Goal: Task Accomplishment & Management: Manage account settings

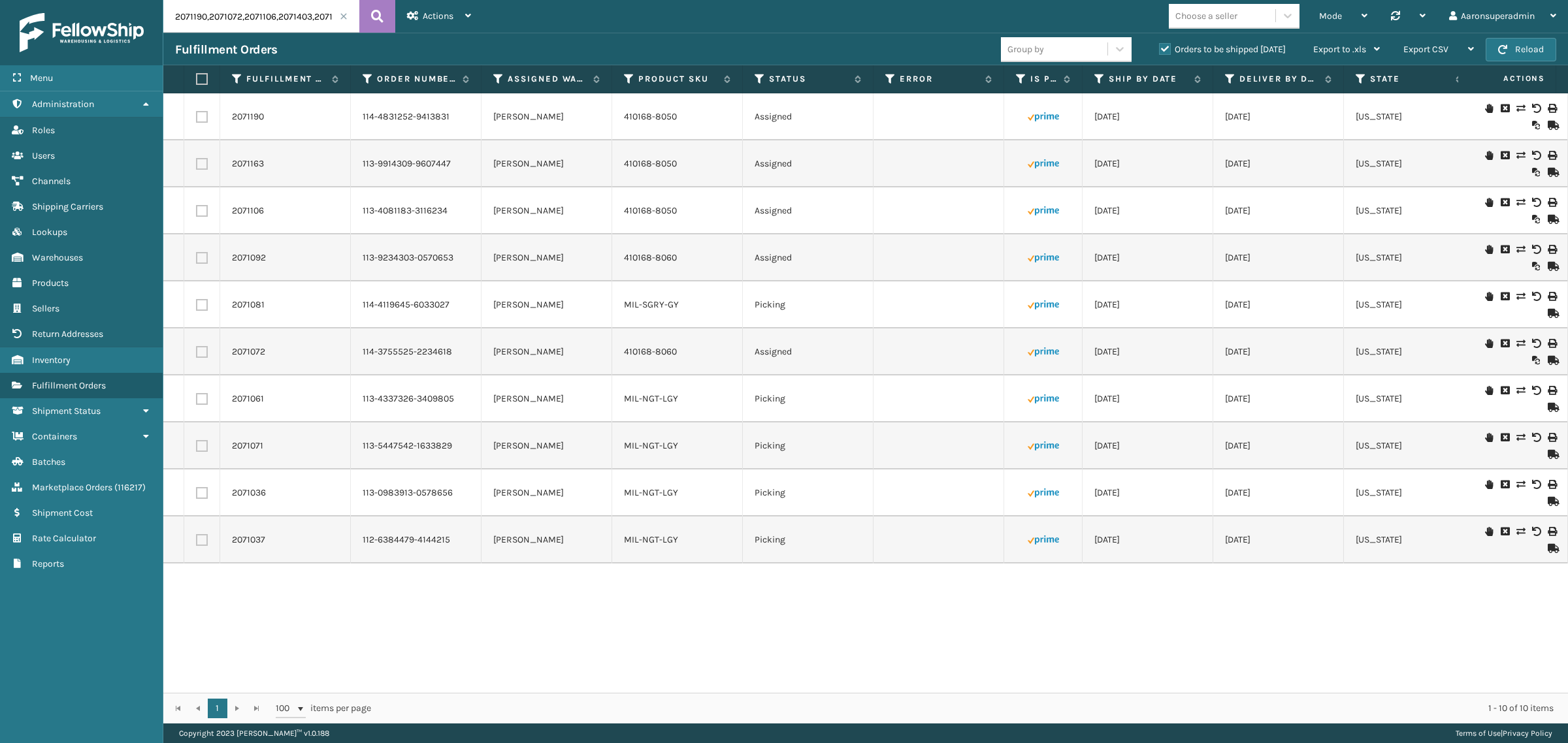
click at [344, 14] on span at bounding box center [344, 16] width 8 height 8
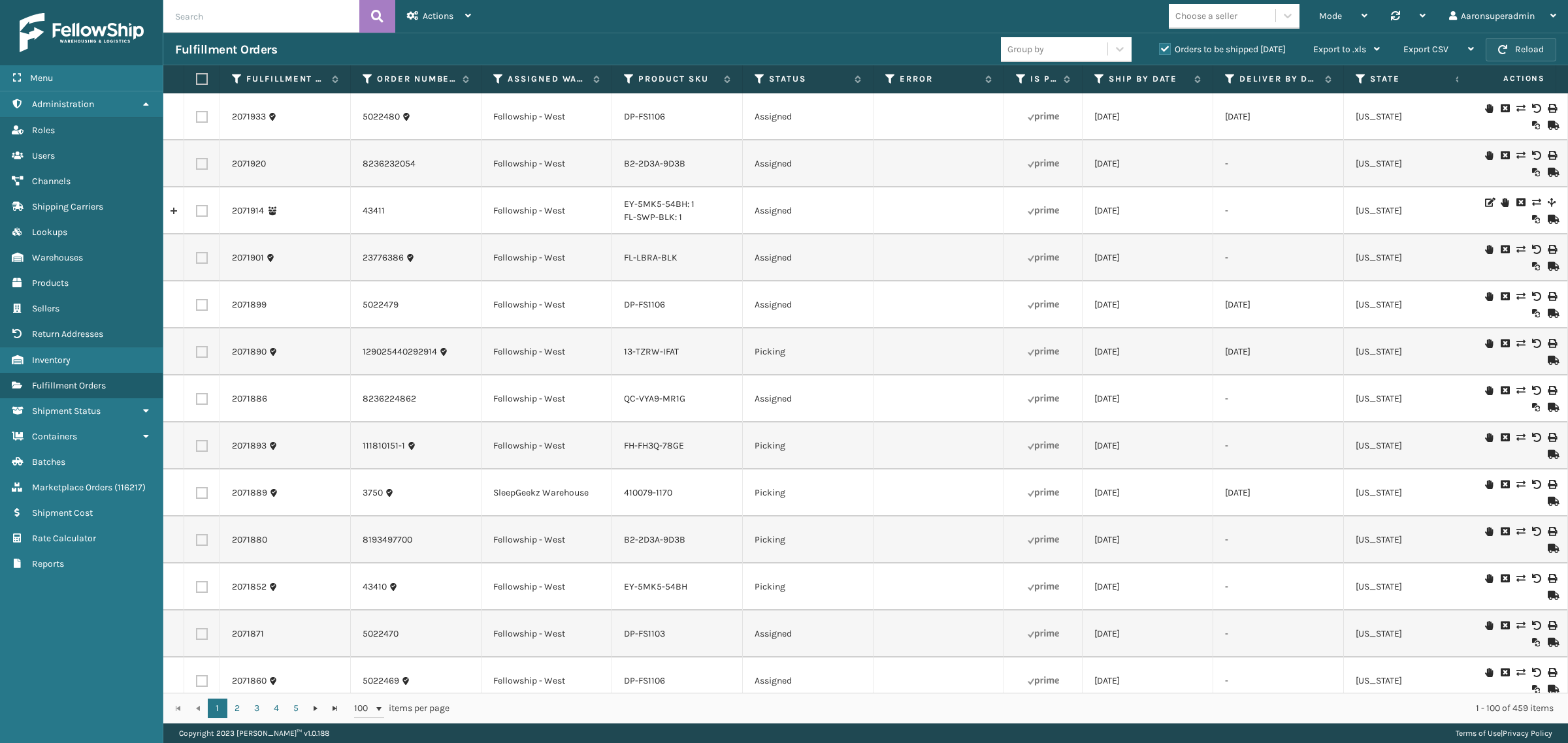
click at [1513, 53] on button "Reload" at bounding box center [1521, 49] width 70 height 24
click at [925, 82] on label "Error" at bounding box center [939, 78] width 79 height 12
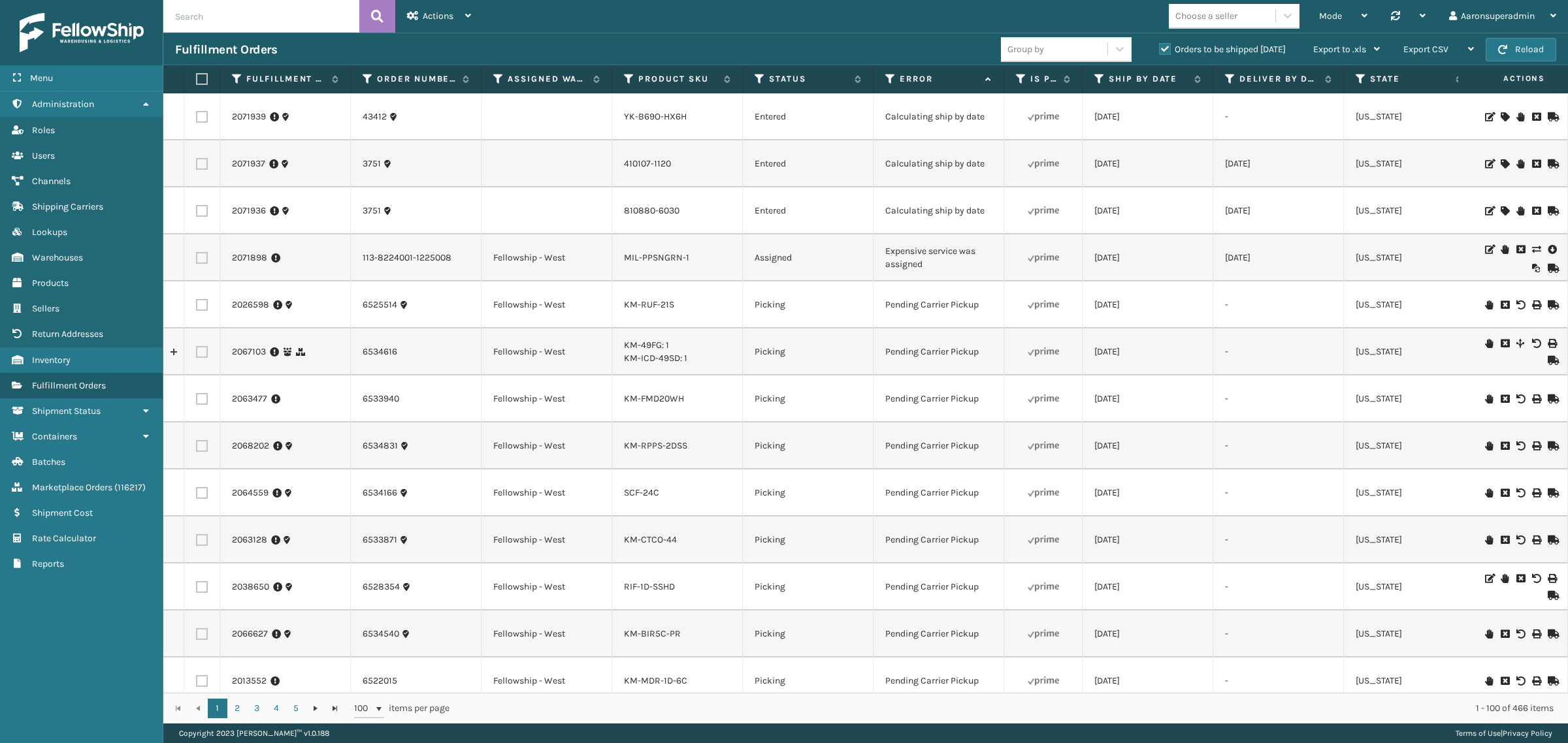
click at [1532, 250] on icon at bounding box center [1536, 250] width 8 height 9
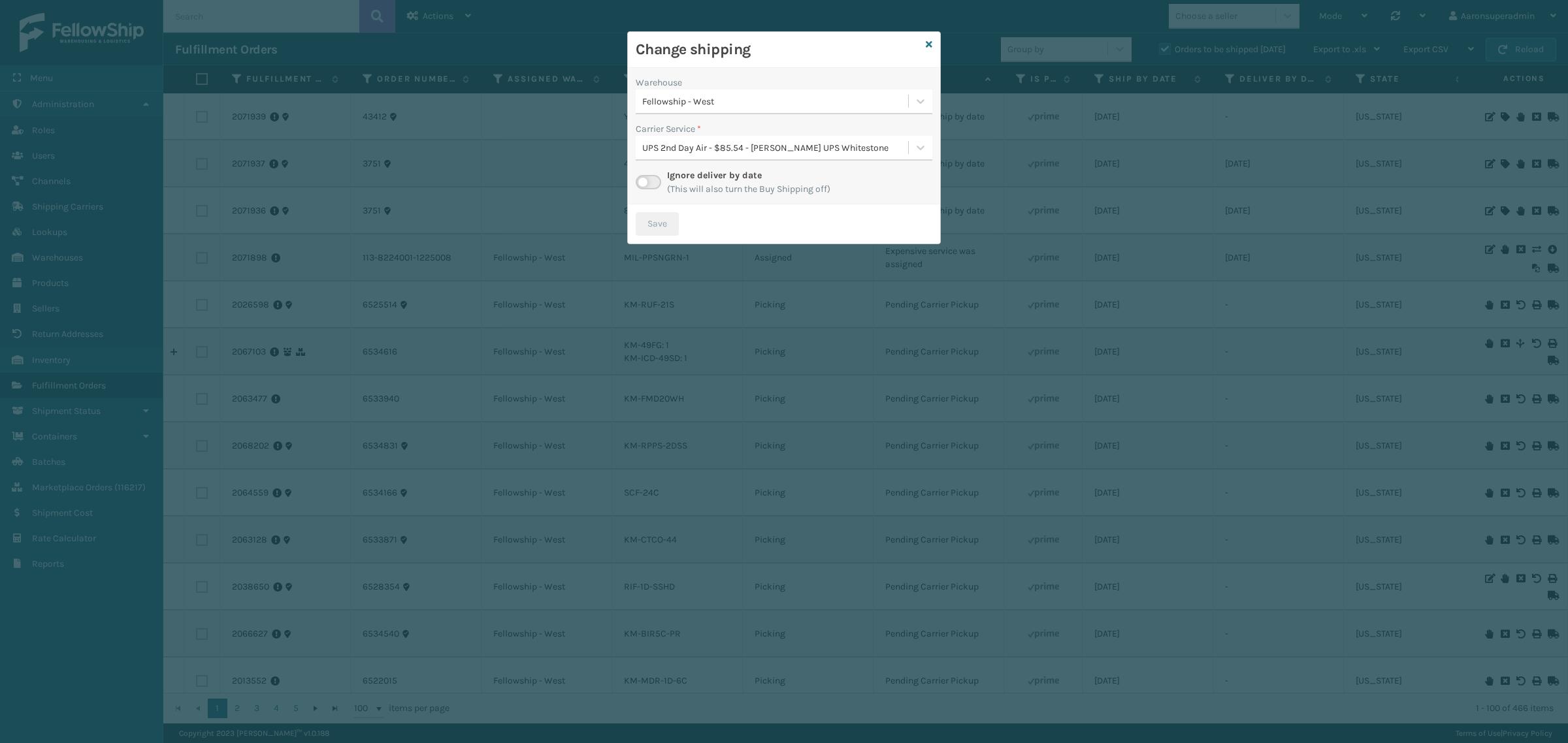
drag, startPoint x: 692, startPoint y: 150, endPoint x: 687, endPoint y: 125, distance: 25.5
click at [691, 150] on div "UPS 2nd Day Air - $85.54 - [PERSON_NAME] UPS Whitestone" at bounding box center [776, 148] width 267 height 14
click at [684, 108] on div "Fellowship - West" at bounding box center [776, 102] width 267 height 14
click at [687, 85] on div "Warehouse" at bounding box center [784, 83] width 296 height 14
click at [656, 183] on label at bounding box center [648, 182] width 26 height 14
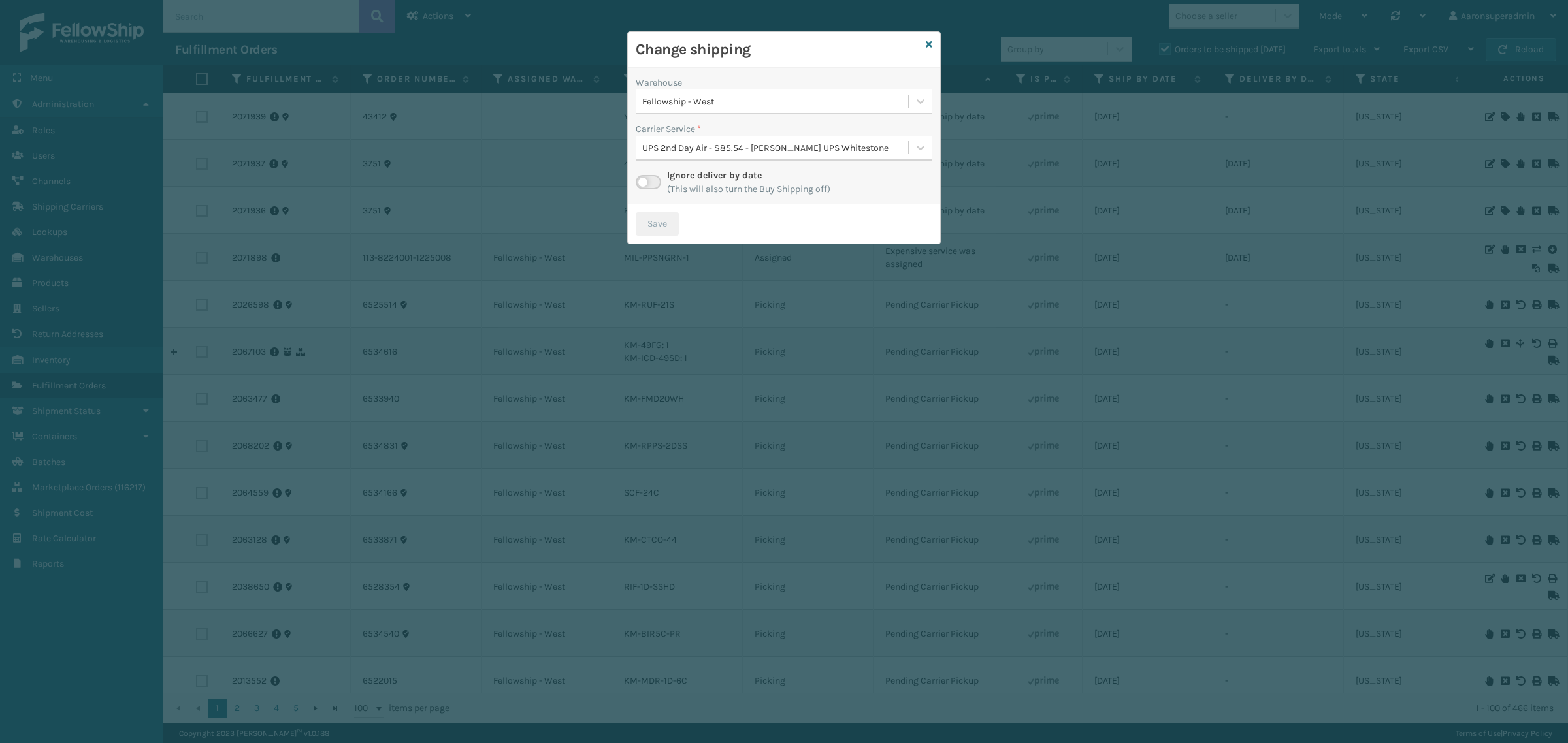
click at [644, 183] on input "checkbox" at bounding box center [640, 179] width 9 height 9
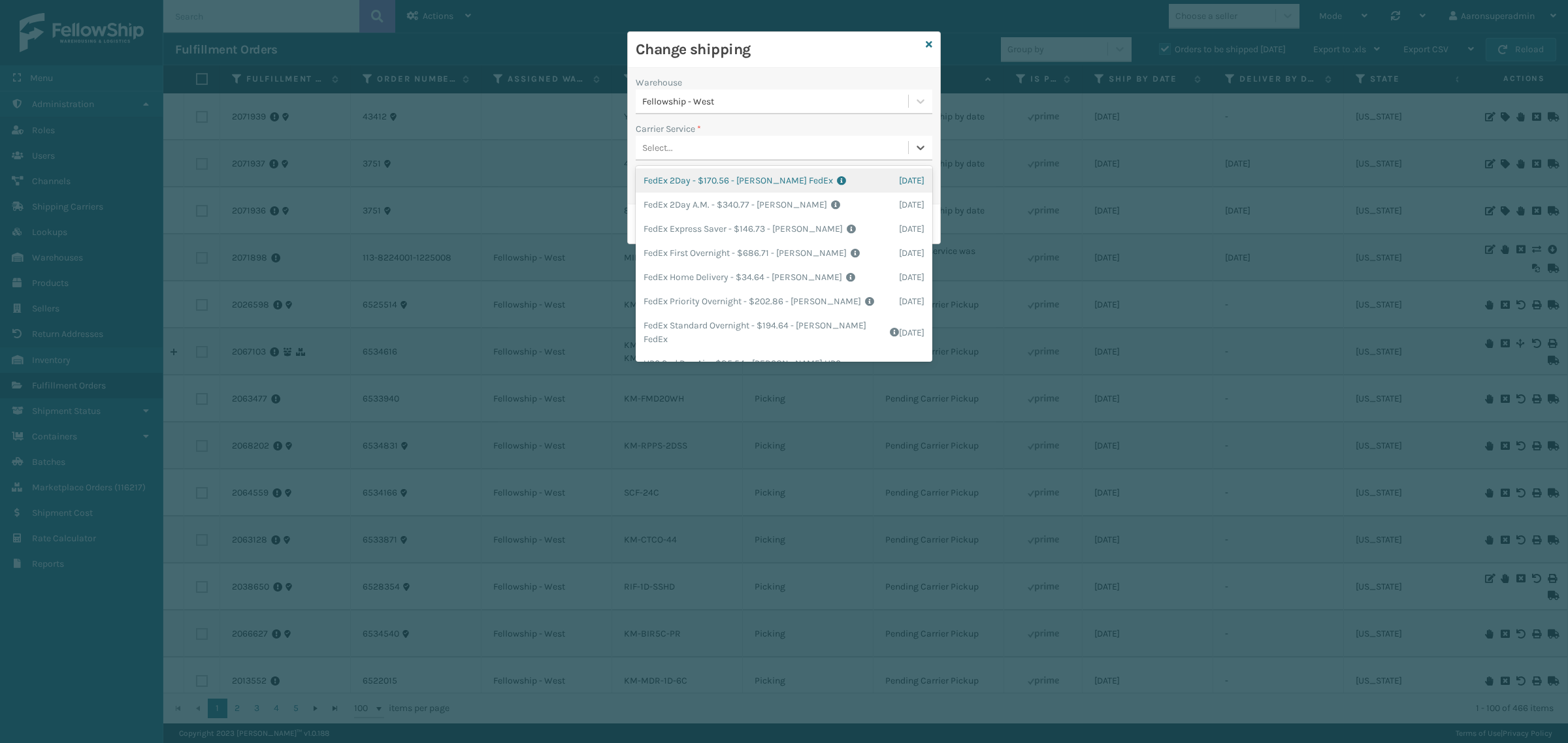
click at [701, 145] on div "Select..." at bounding box center [771, 148] width 273 height 22
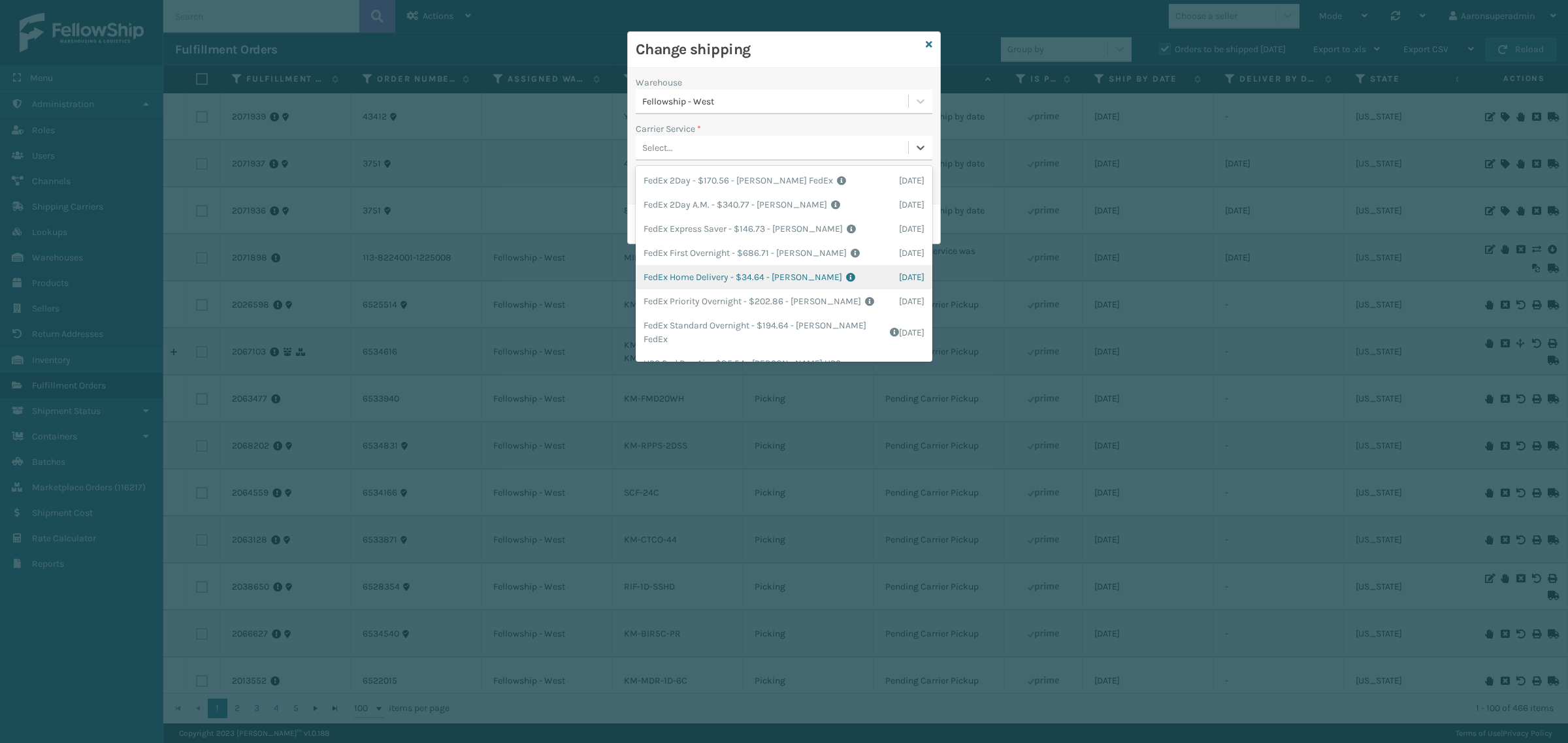
click at [684, 281] on div "FedEx Home Delivery - $34.64 - [PERSON_NAME] FedEx Shipping Cost $30.39 Surplus…" at bounding box center [784, 277] width 296 height 24
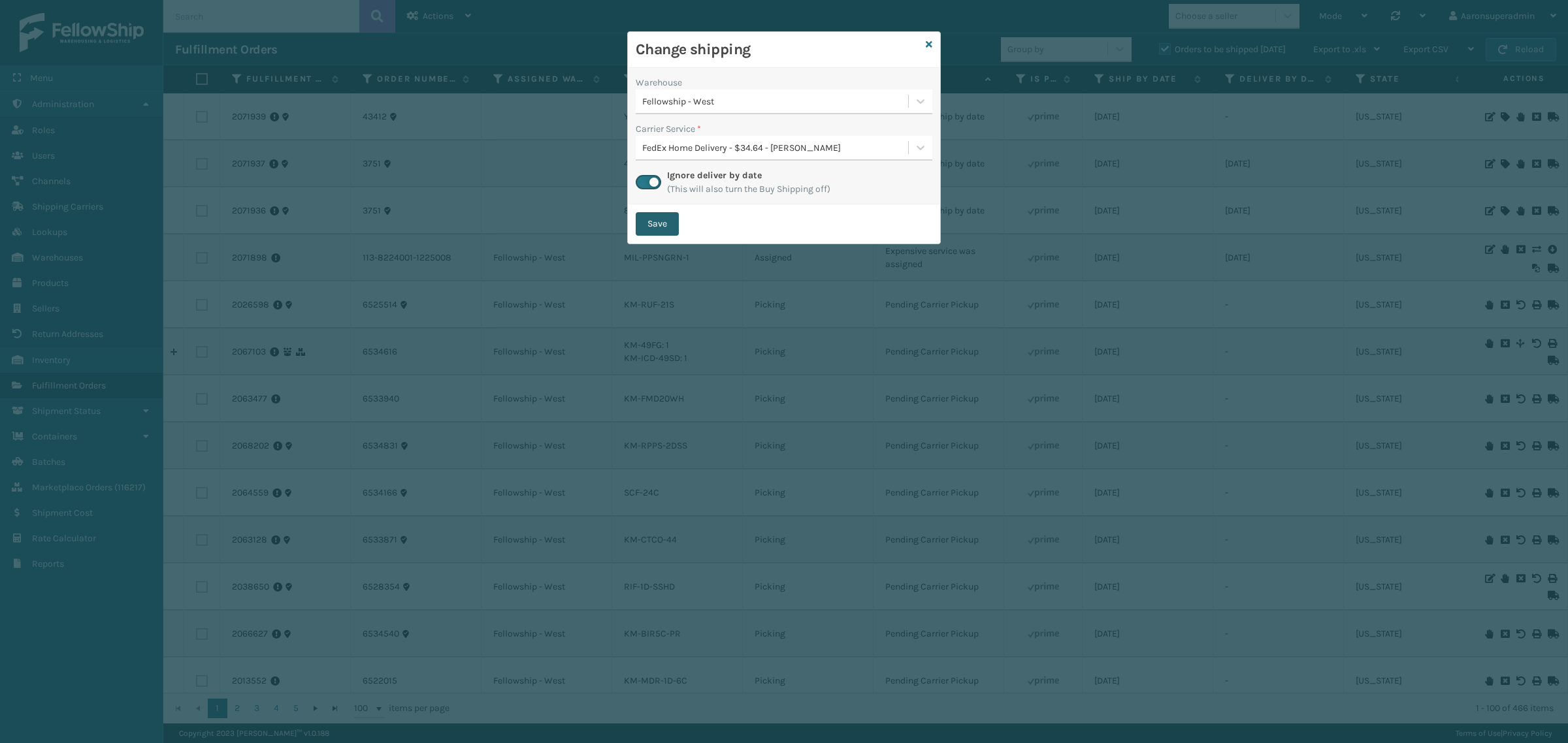
click at [658, 217] on button "Save" at bounding box center [657, 224] width 43 height 24
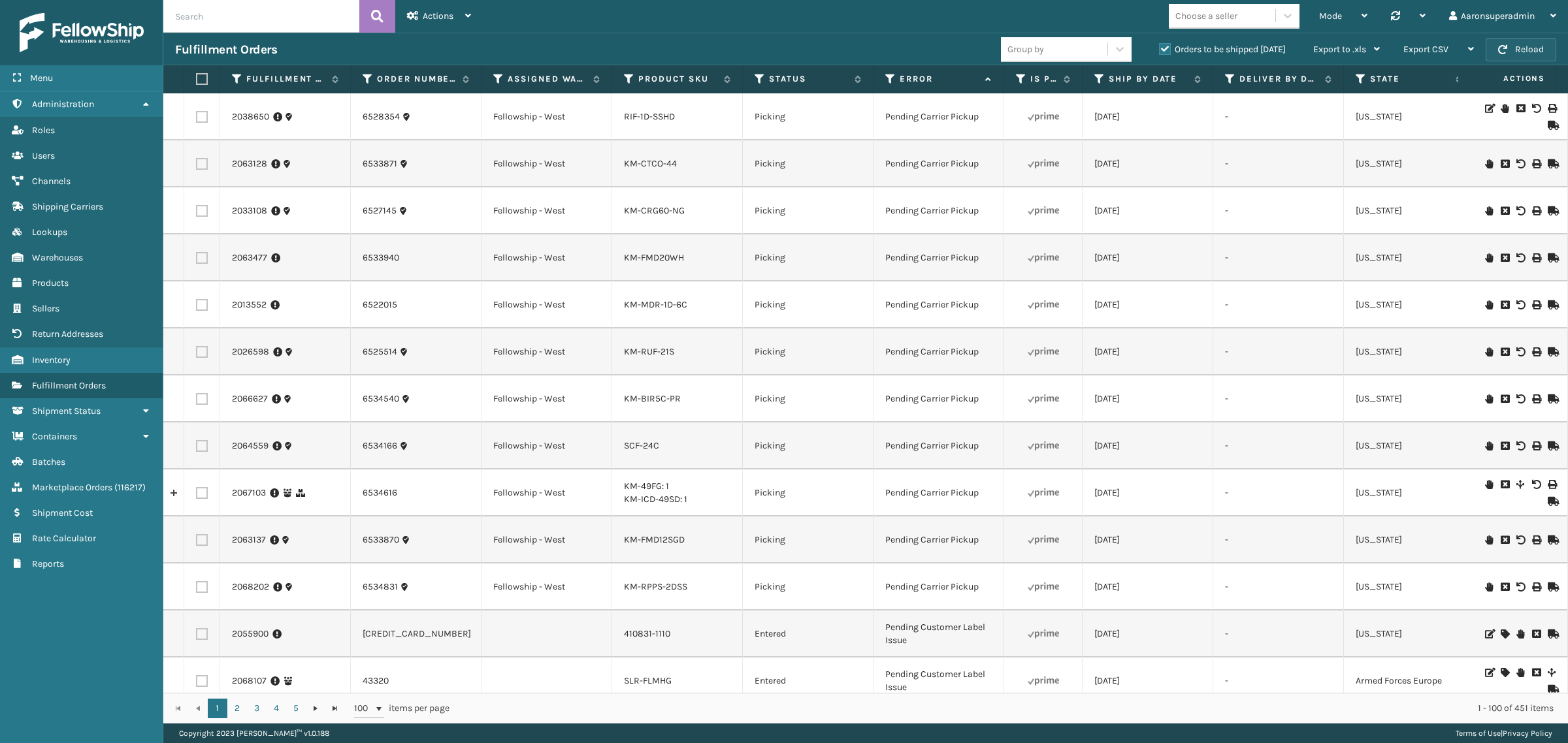
click at [1542, 54] on button "Reload" at bounding box center [1521, 49] width 70 height 24
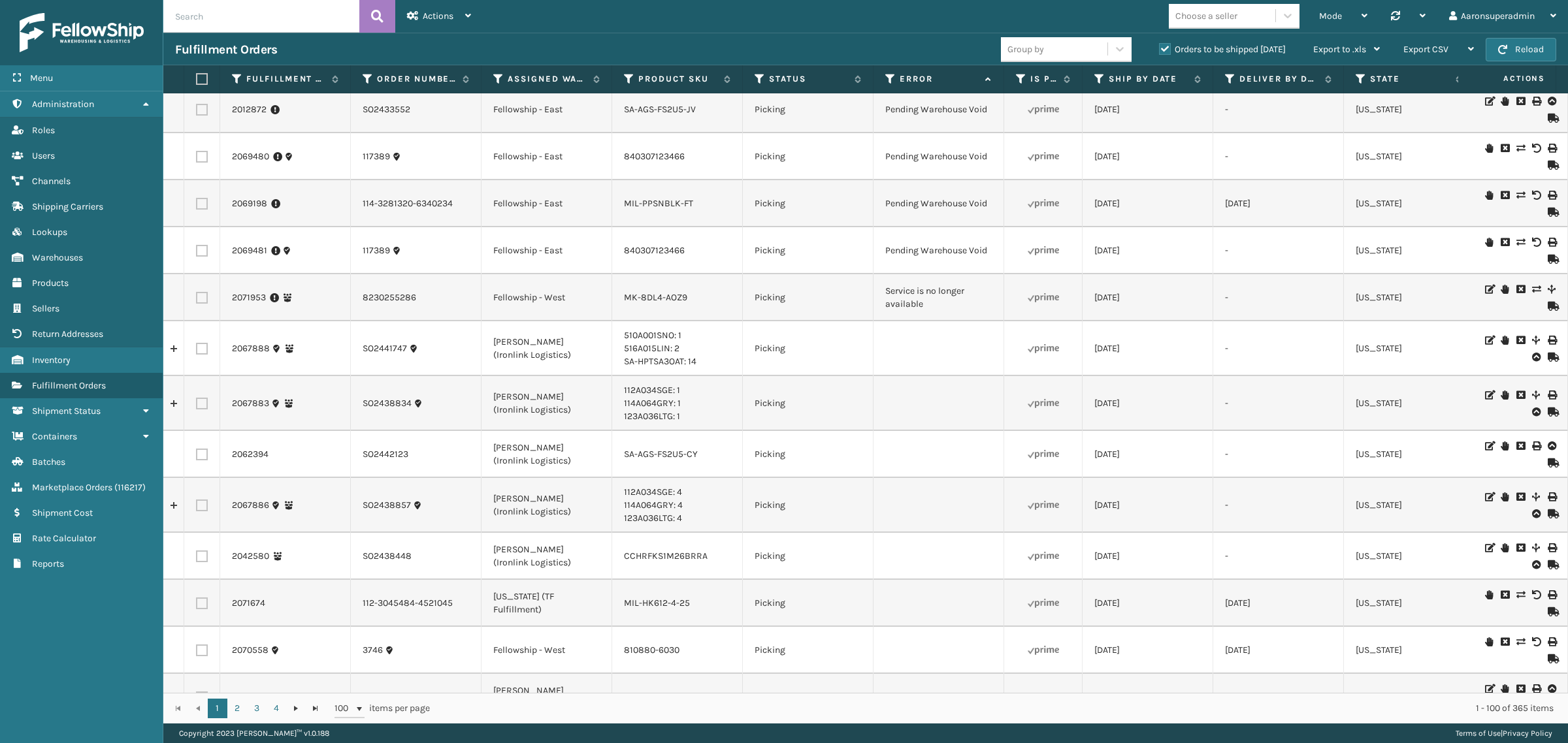
scroll to position [1156, 0]
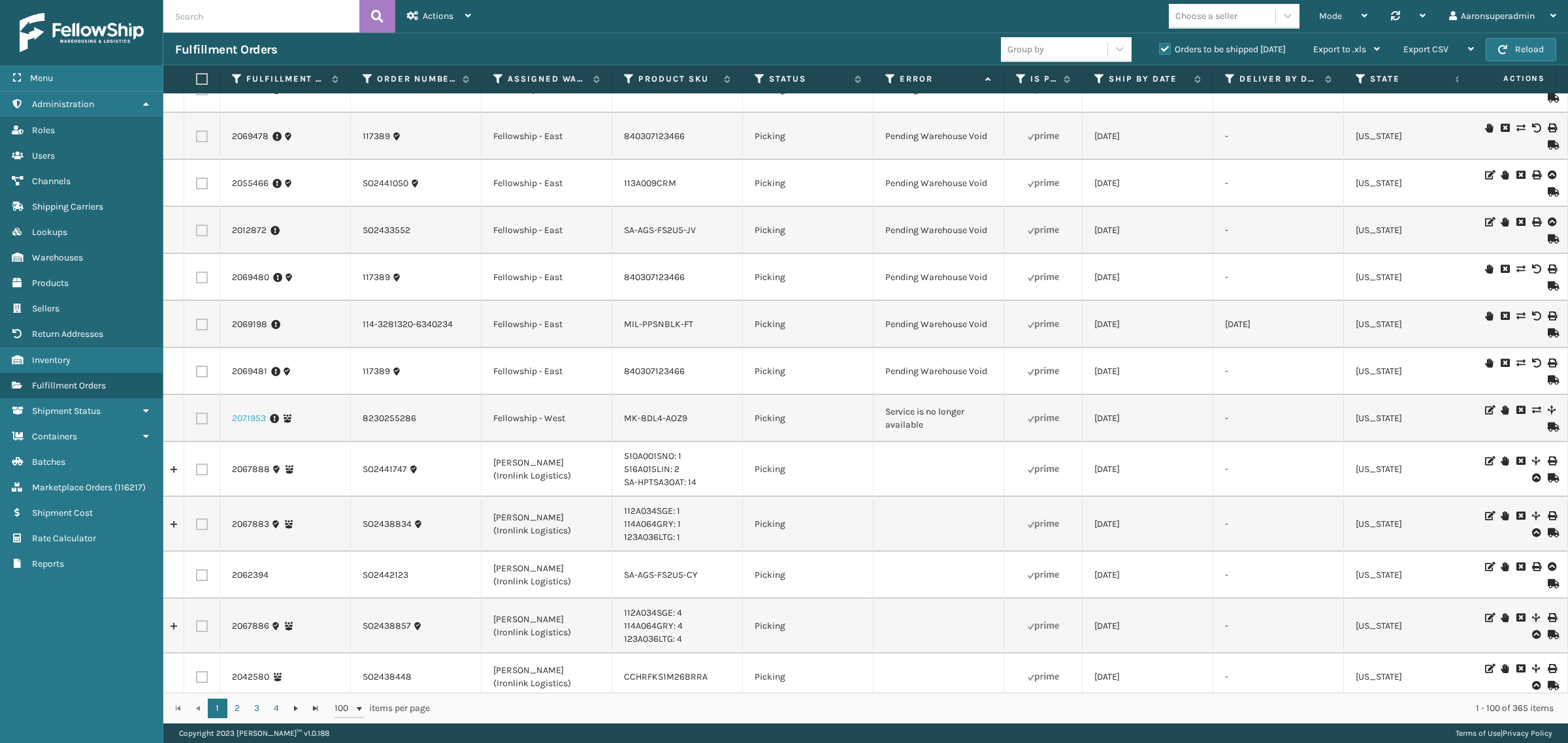
click at [249, 425] on link "2071953" at bounding box center [249, 418] width 34 height 13
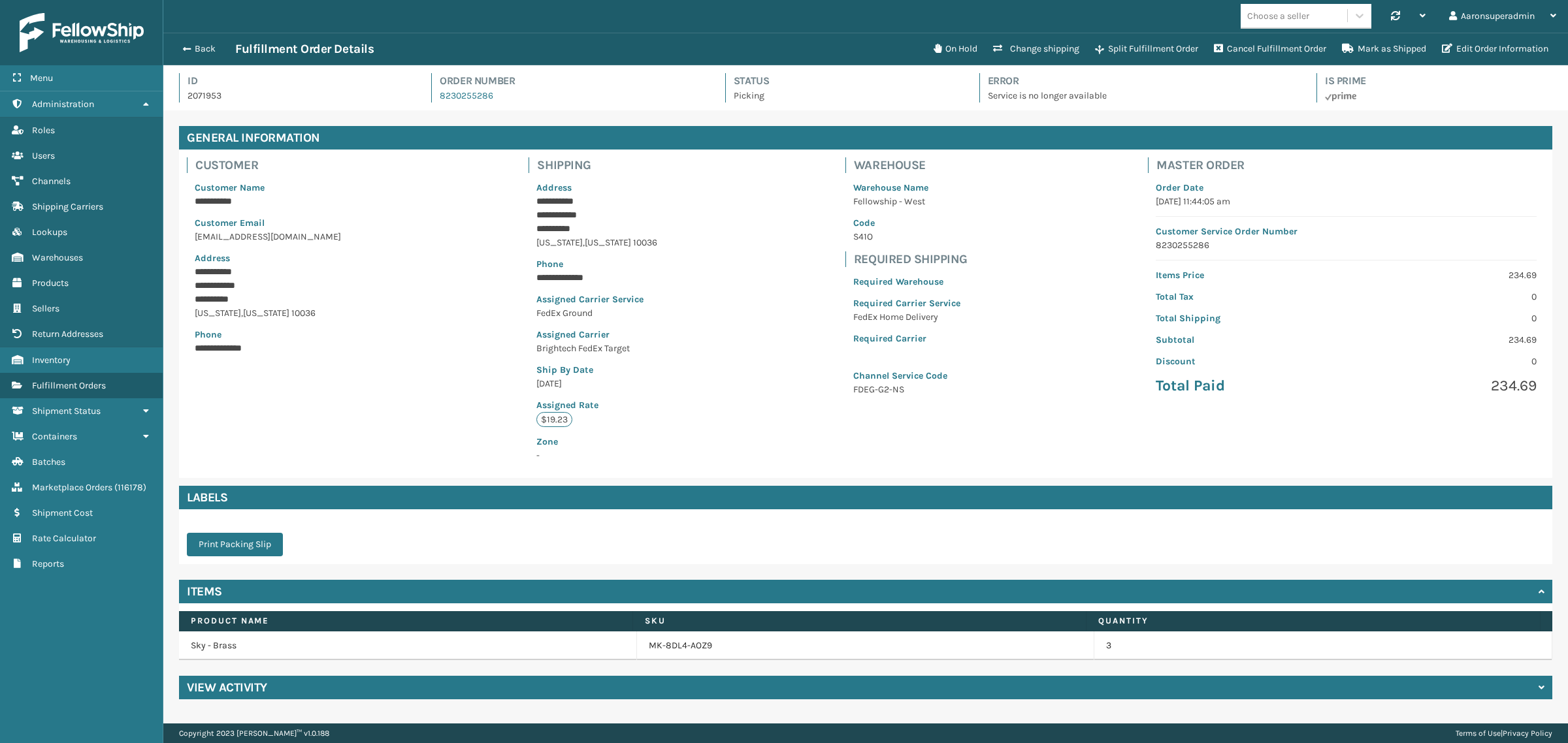
scroll to position [30, 1404]
click at [962, 47] on button "On Hold" at bounding box center [956, 49] width 60 height 26
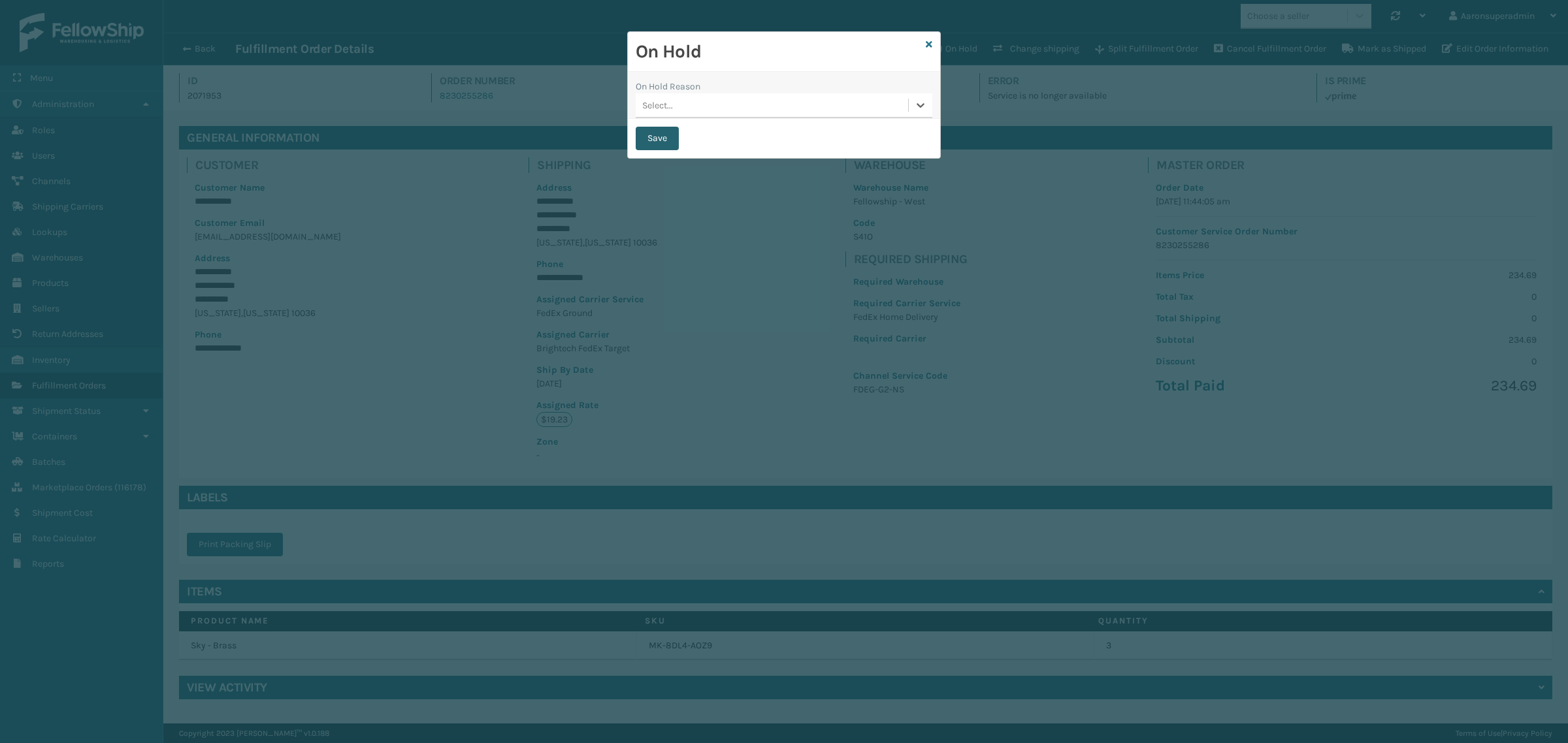
click at [646, 138] on button "Save" at bounding box center [657, 138] width 43 height 24
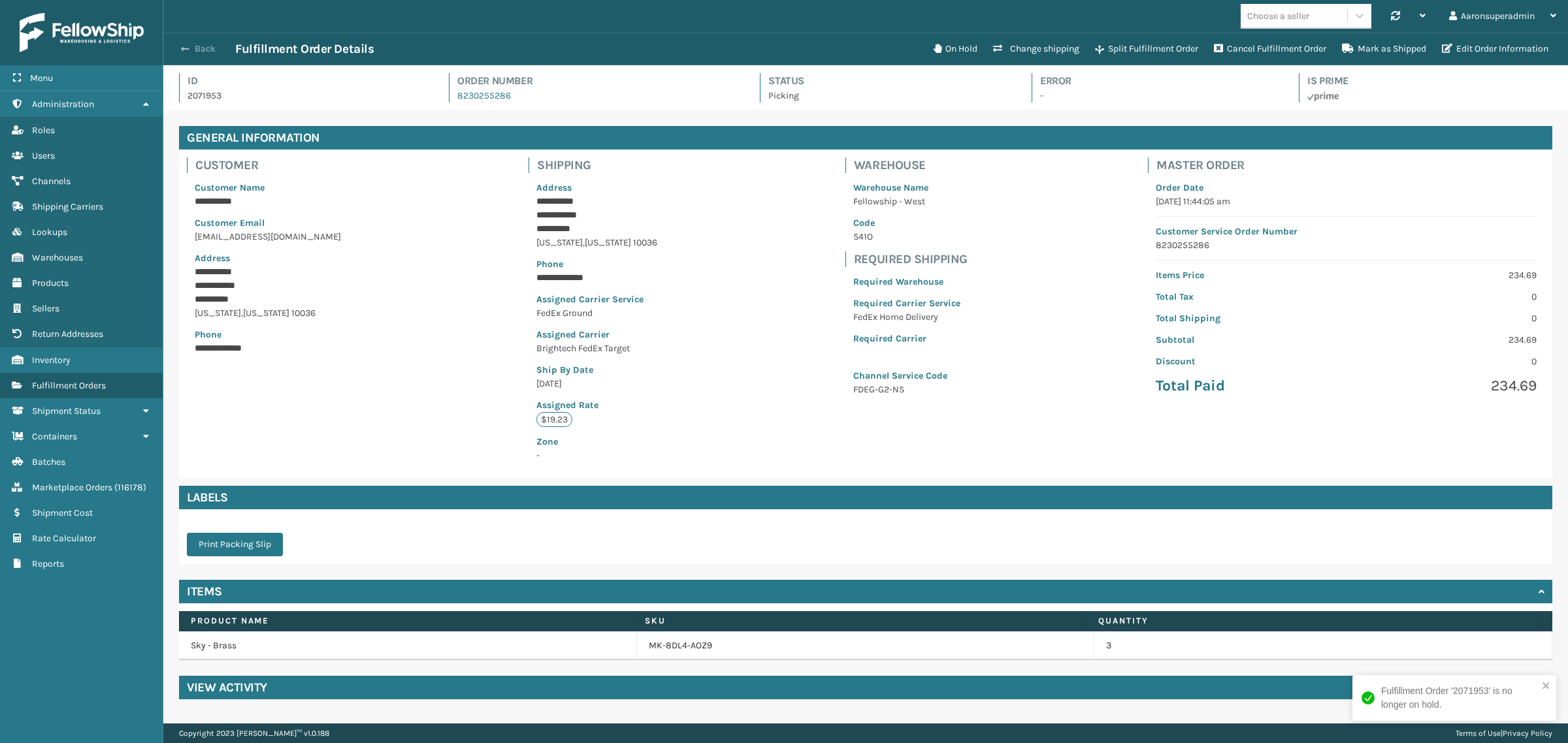
click at [198, 49] on button "Back" at bounding box center [205, 49] width 60 height 12
